Goal: Information Seeking & Learning: Understand process/instructions

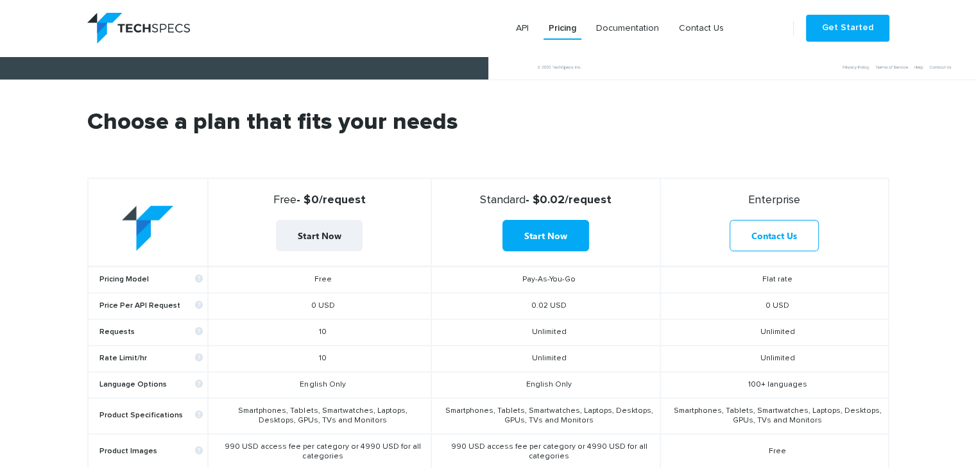
scroll to position [351, 0]
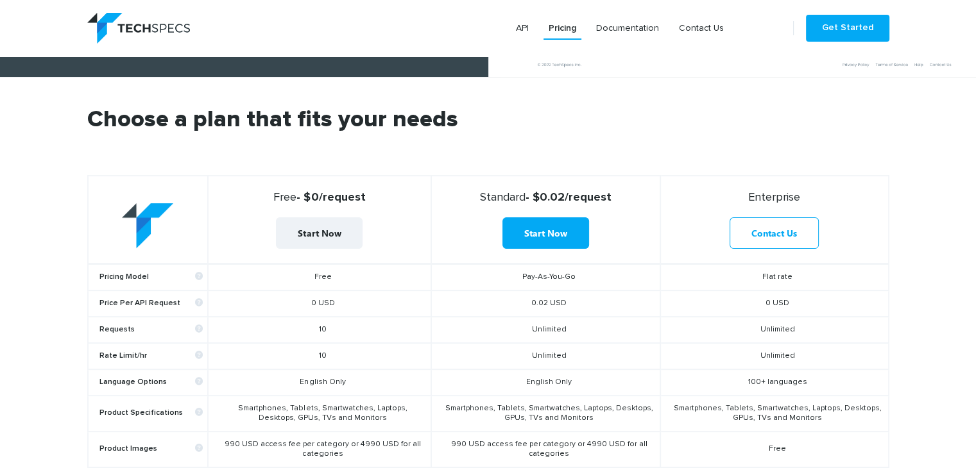
drag, startPoint x: 305, startPoint y: 298, endPoint x: 357, endPoint y: 303, distance: 51.6
click at [357, 303] on td "0 USD" at bounding box center [319, 304] width 223 height 26
drag, startPoint x: 300, startPoint y: 327, endPoint x: 335, endPoint y: 351, distance: 42.4
click at [335, 351] on td "10" at bounding box center [319, 356] width 223 height 26
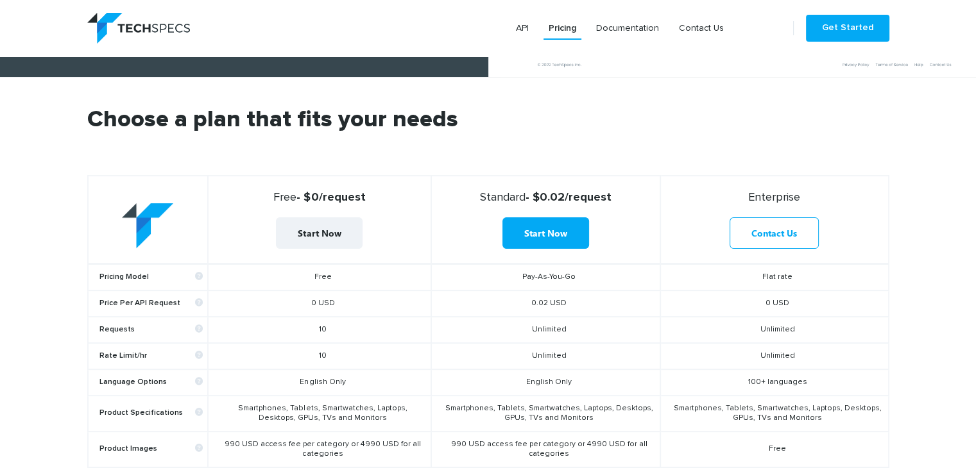
drag, startPoint x: 335, startPoint y: 351, endPoint x: 308, endPoint y: 323, distance: 39.5
click at [308, 323] on td "10" at bounding box center [319, 330] width 223 height 26
drag, startPoint x: 308, startPoint y: 323, endPoint x: 335, endPoint y: 347, distance: 36.8
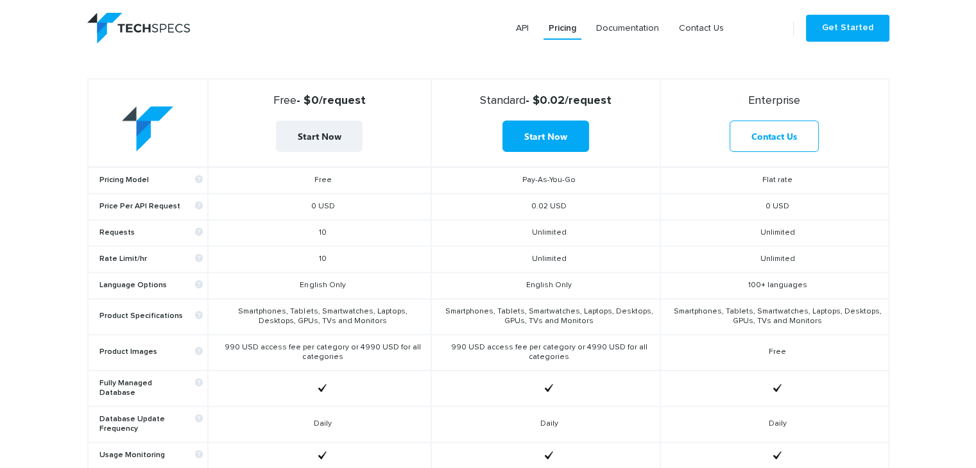
scroll to position [449, 0]
click at [261, 307] on td "Smartphones, Tablets, Smartwatches, Laptops, Desktops, GPUs, TVs and Monitors" at bounding box center [319, 316] width 223 height 36
drag, startPoint x: 261, startPoint y: 307, endPoint x: 335, endPoint y: 357, distance: 89.7
click at [335, 357] on tbody "Pricing Model Free Pay-As-You-Go Flat rate Price Per API Request 0 USD 0.02 USD…" at bounding box center [488, 414] width 800 height 496
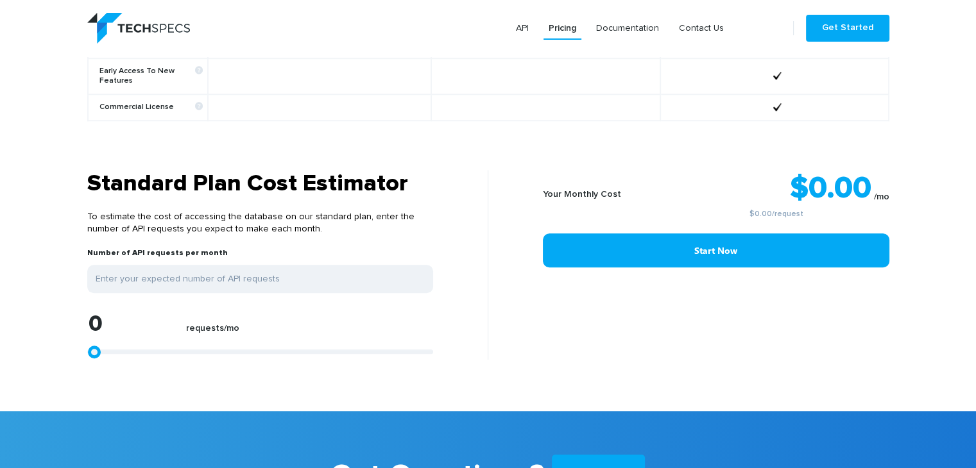
scroll to position [990, 0]
click at [264, 265] on input "tel" at bounding box center [260, 279] width 346 height 28
type input "1"
type input "10"
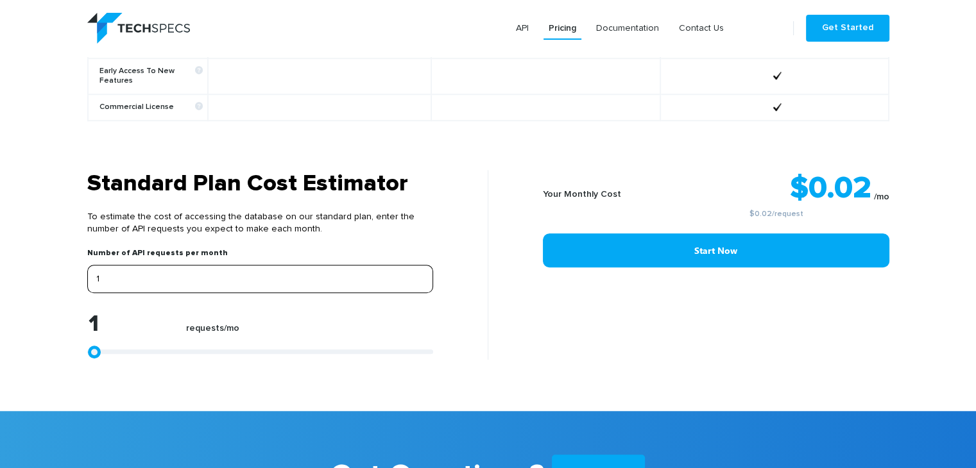
type input "10"
type input "100"
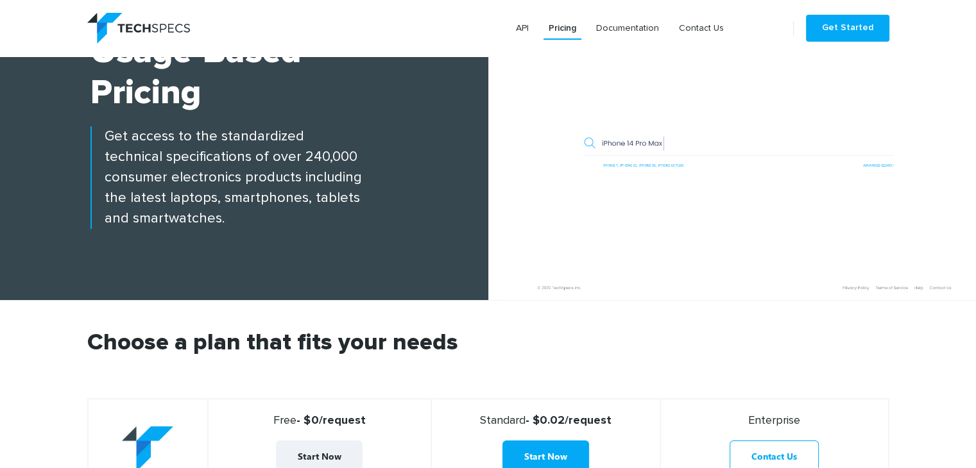
scroll to position [135, 0]
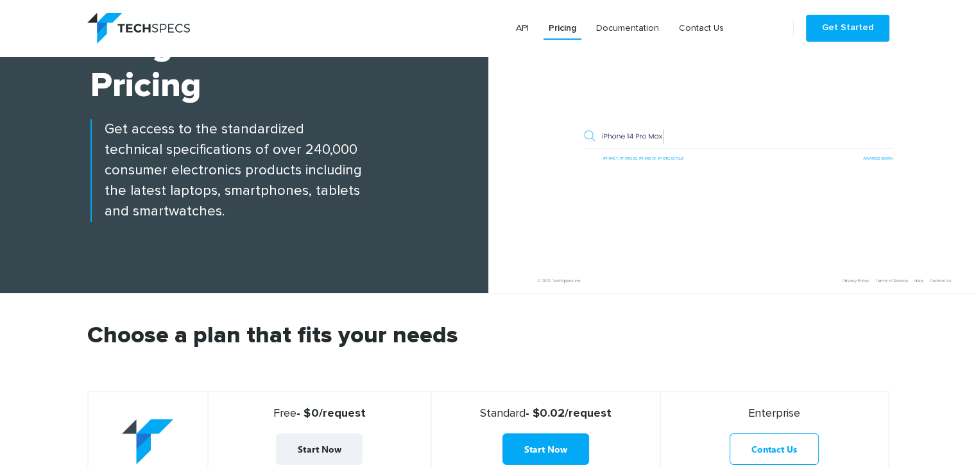
type input "100"
